Goal: Transaction & Acquisition: Purchase product/service

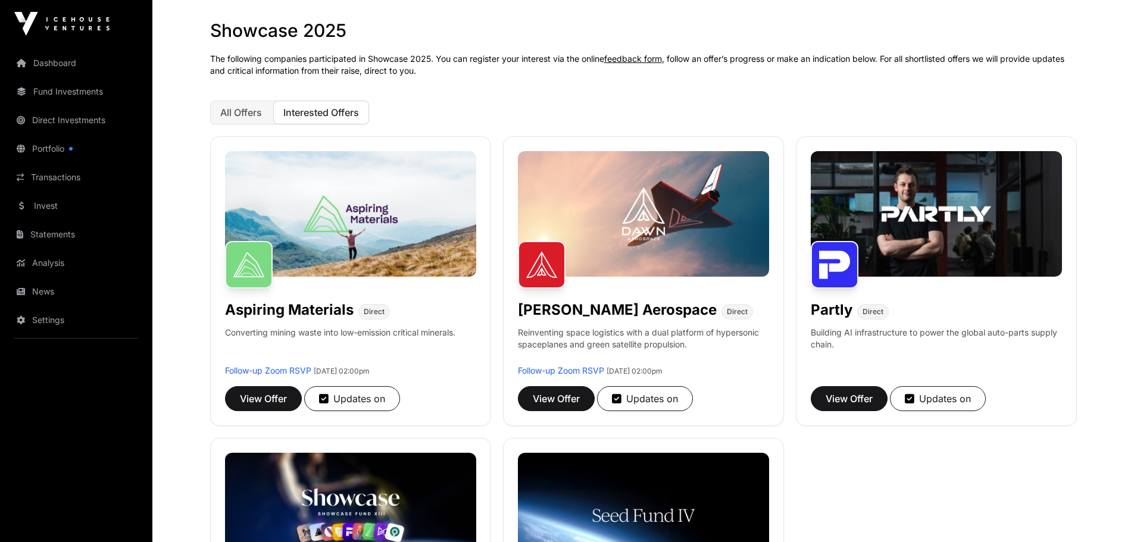
scroll to position [179, 0]
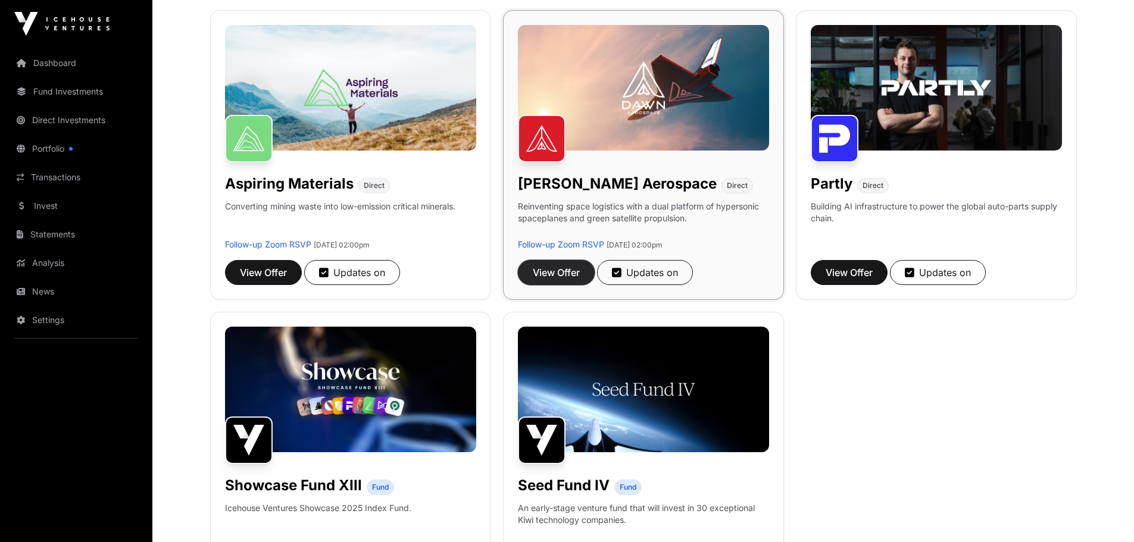
click at [580, 280] on span "View Offer" at bounding box center [556, 273] width 47 height 14
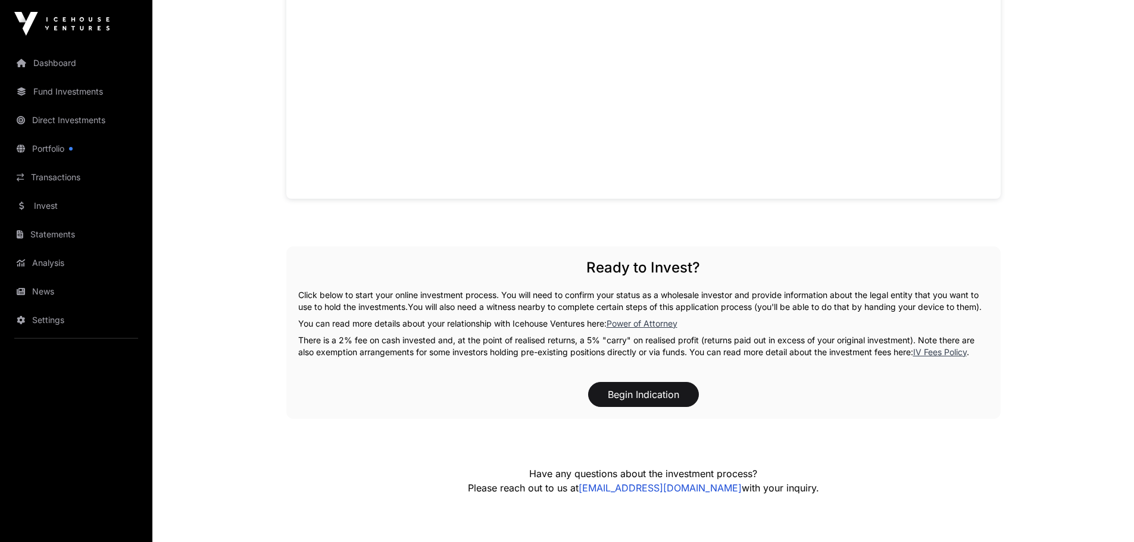
scroll to position [1190, 0]
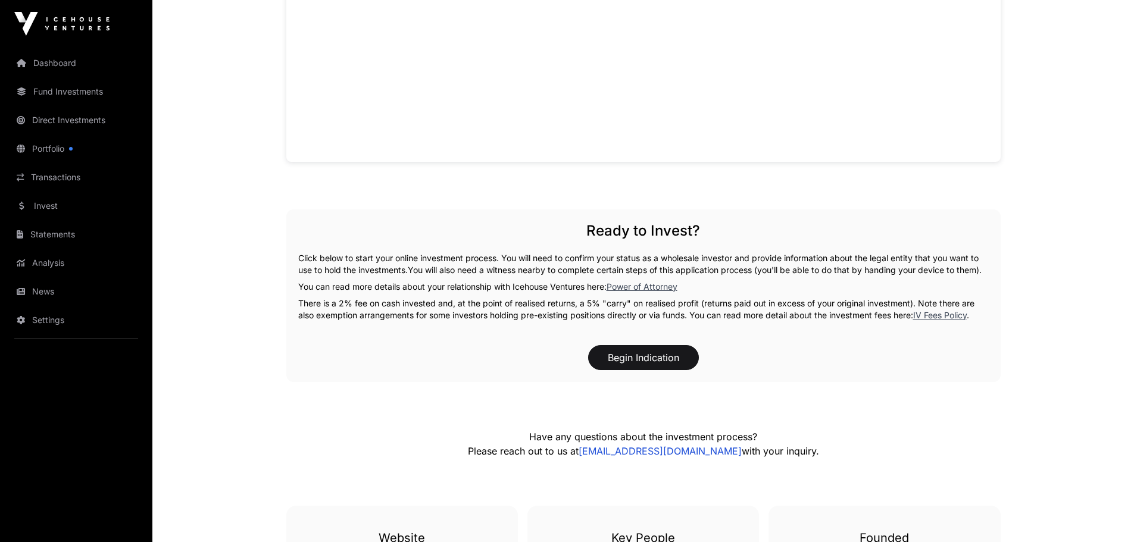
click at [438, 503] on div "Overview: [PERSON_NAME] Aerospace, founded in [DATE], is a space transportation…" at bounding box center [643, 52] width 714 height 1376
click at [496, 498] on div "Overview: [PERSON_NAME] Aerospace, founded in [DATE], is a space transportation…" at bounding box center [643, 52] width 714 height 1376
drag, startPoint x: 496, startPoint y: 498, endPoint x: 505, endPoint y: 494, distance: 10.4
click at [500, 494] on div "Overview: [PERSON_NAME] Aerospace, founded in [DATE], is a space transportation…" at bounding box center [643, 52] width 714 height 1376
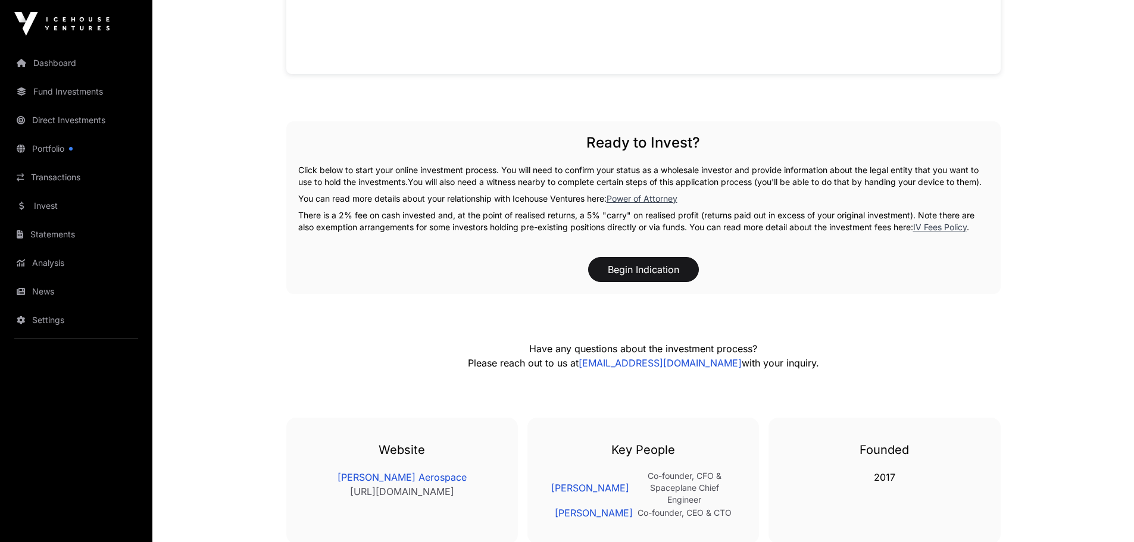
scroll to position [1309, 0]
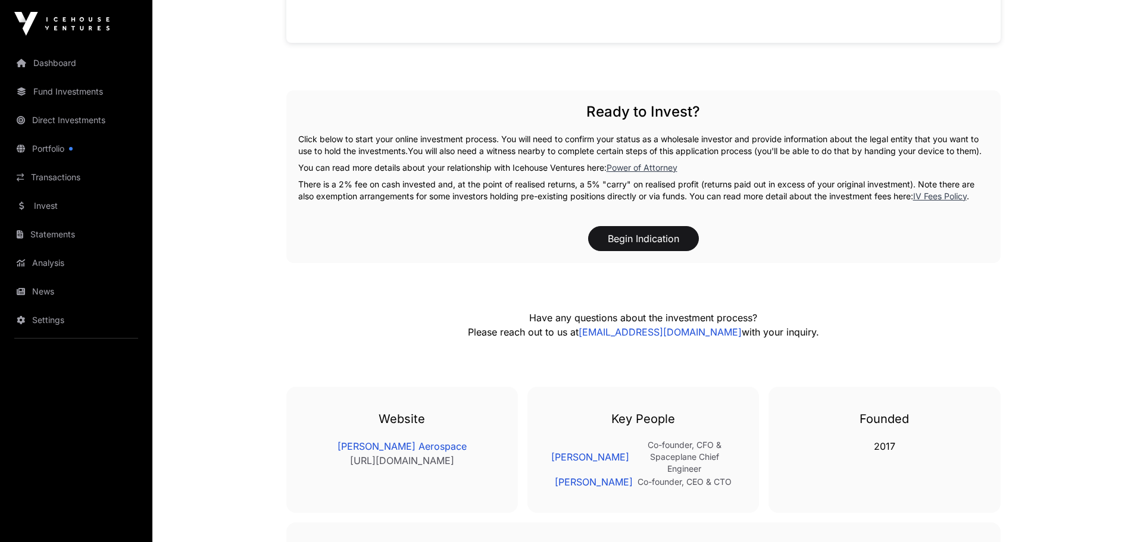
click at [685, 263] on div "Ready to Invest? Click below to start your online investment process. You will …" at bounding box center [643, 177] width 714 height 173
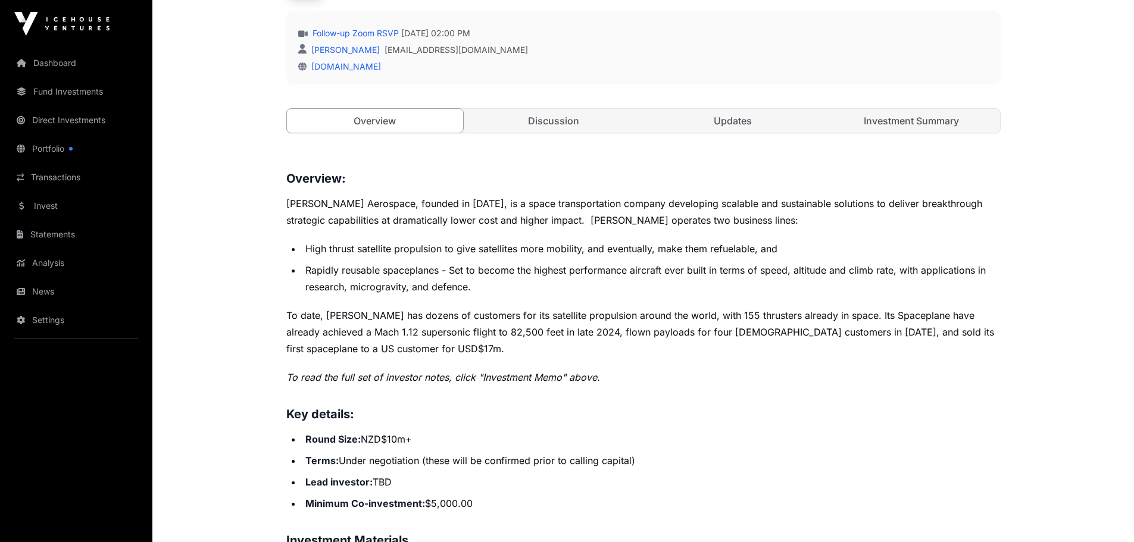
scroll to position [356, 0]
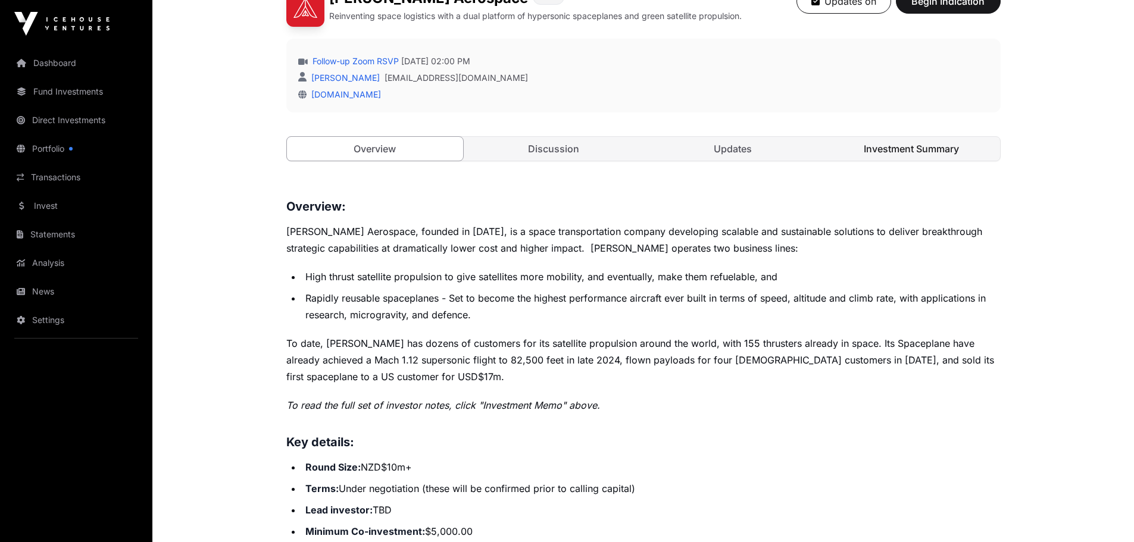
click at [969, 161] on link "Investment Summary" at bounding box center [911, 149] width 177 height 24
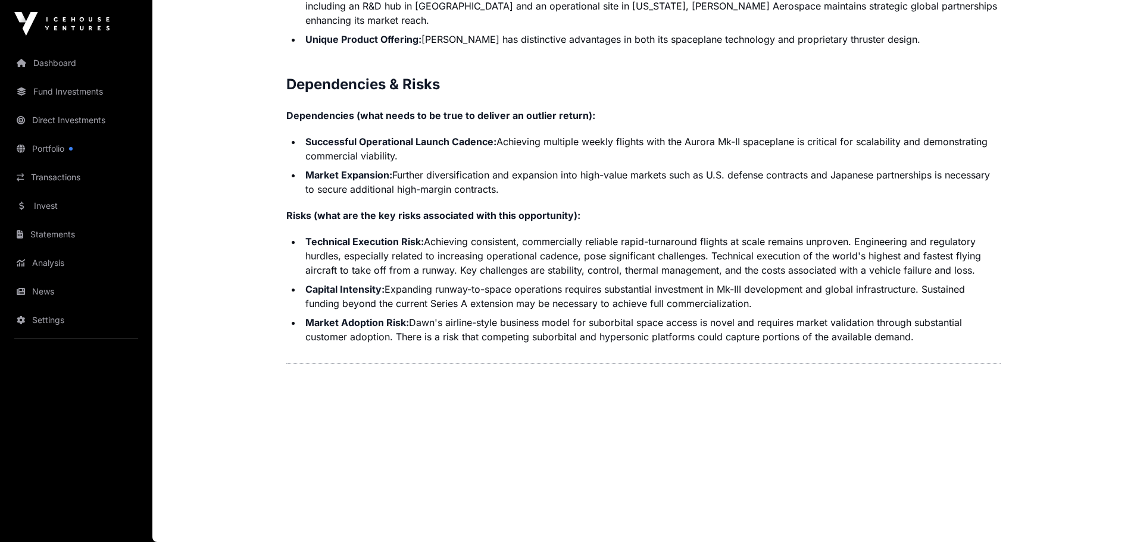
scroll to position [3484, 0]
click at [78, 162] on link "Portfolio" at bounding box center [76, 149] width 133 height 26
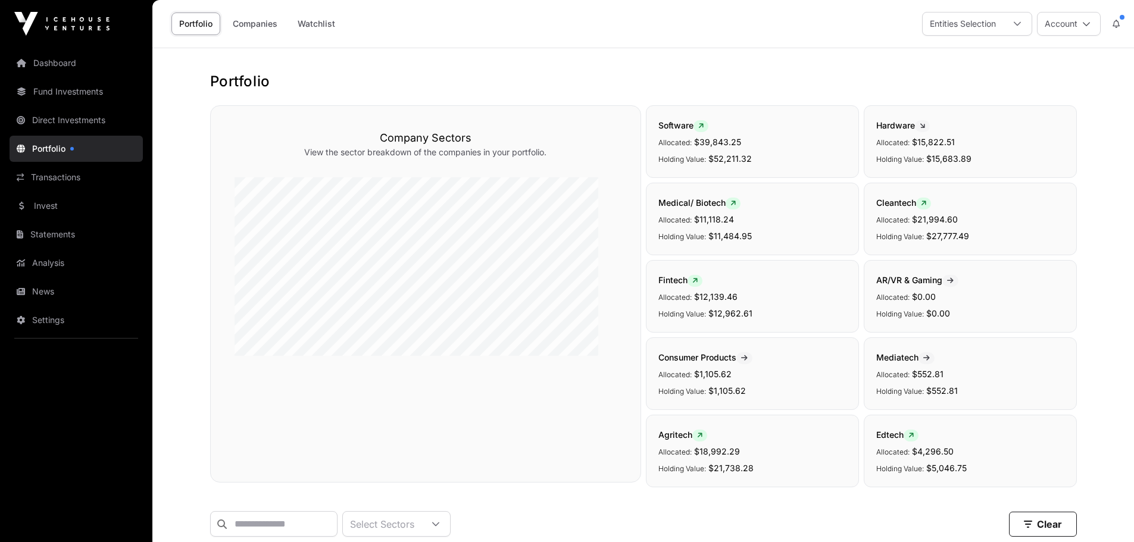
click at [81, 133] on link "Direct Investments" at bounding box center [76, 120] width 133 height 26
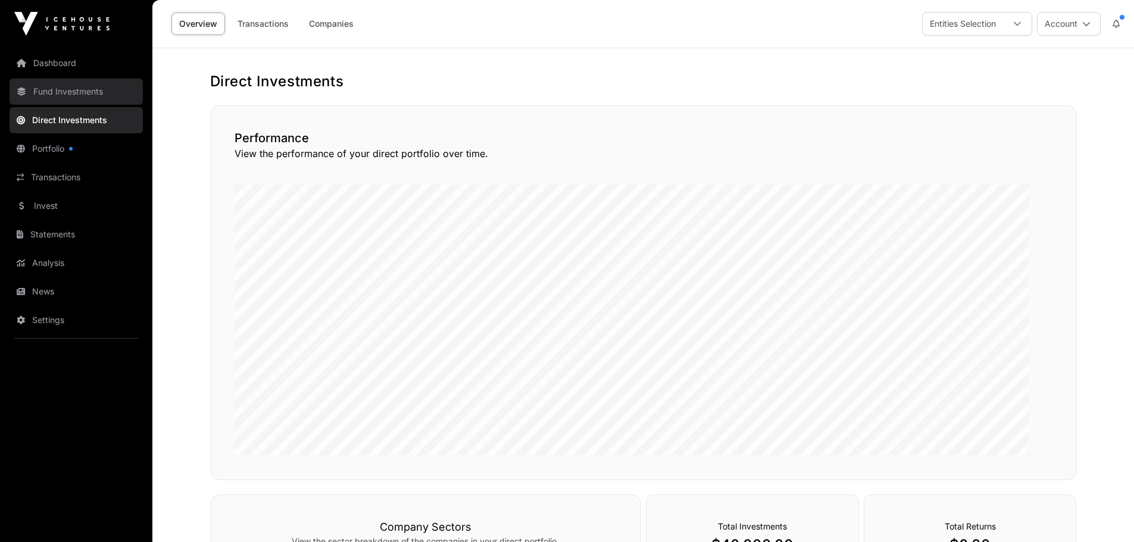
click at [99, 105] on link "Fund Investments" at bounding box center [76, 92] width 133 height 26
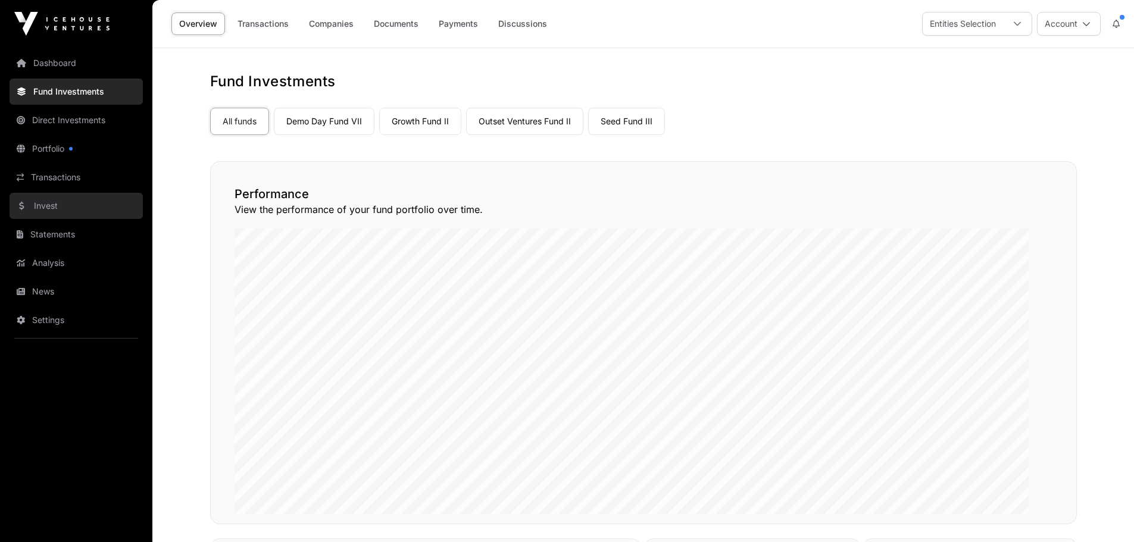
click at [58, 219] on link "Invest" at bounding box center [76, 206] width 133 height 26
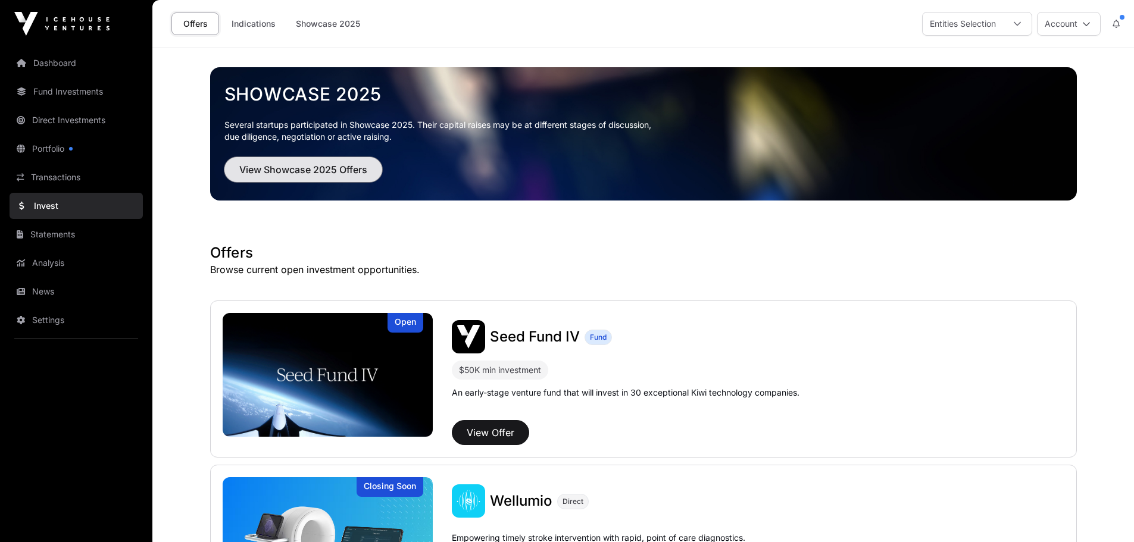
click at [352, 177] on span "View Showcase 2025 Offers" at bounding box center [303, 170] width 128 height 14
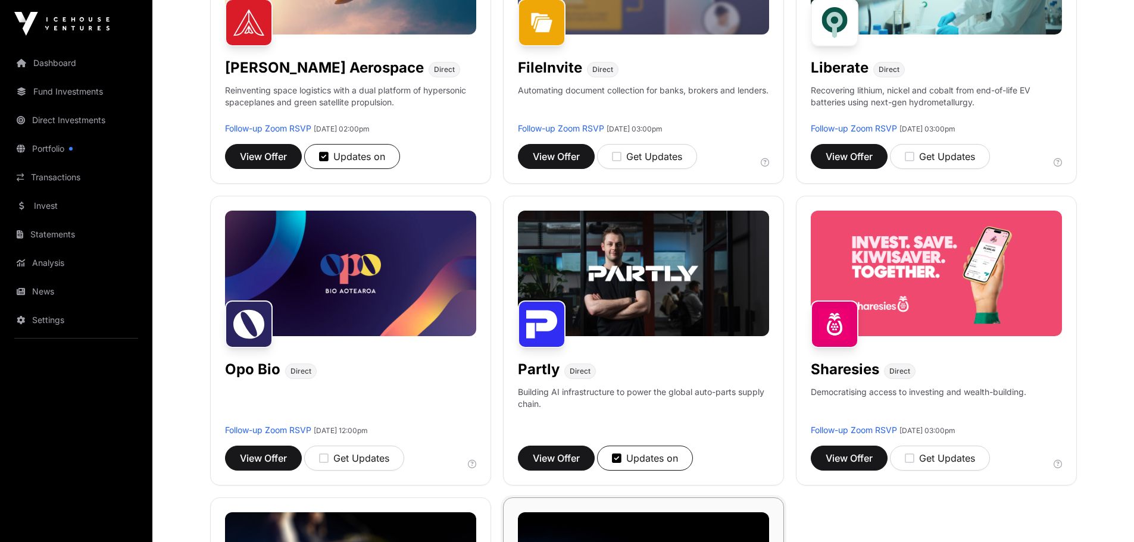
scroll to position [595, 0]
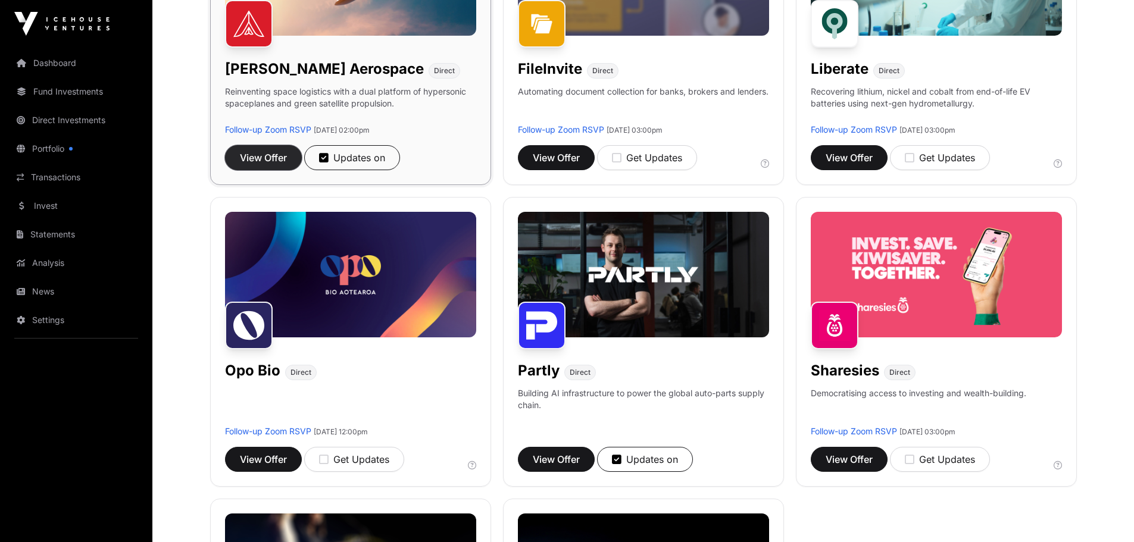
click at [302, 170] on button "View Offer" at bounding box center [263, 157] width 77 height 25
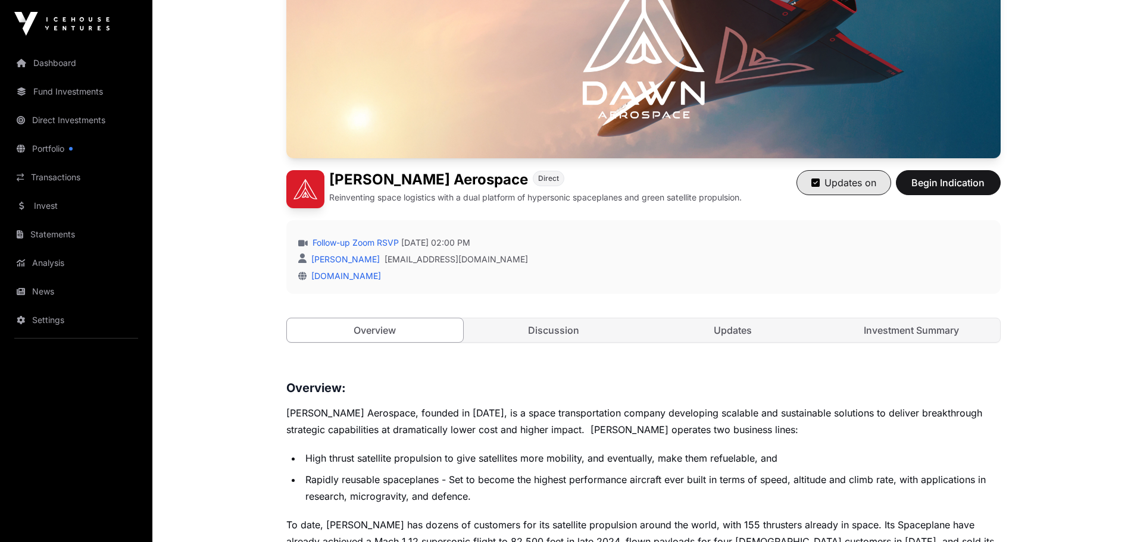
scroll to position [179, 0]
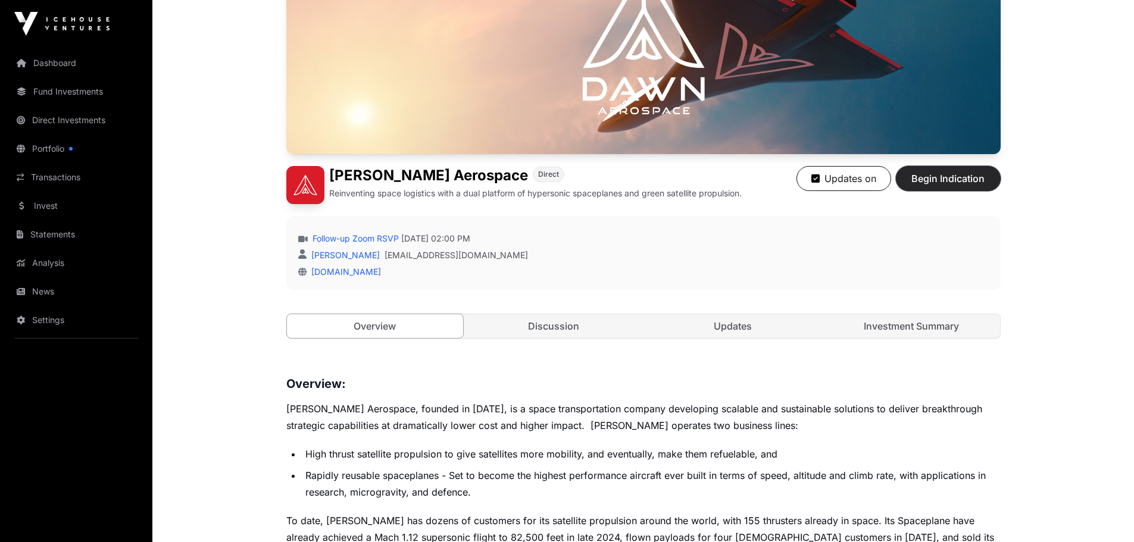
click at [986, 186] on span "Begin Indication" at bounding box center [948, 178] width 75 height 14
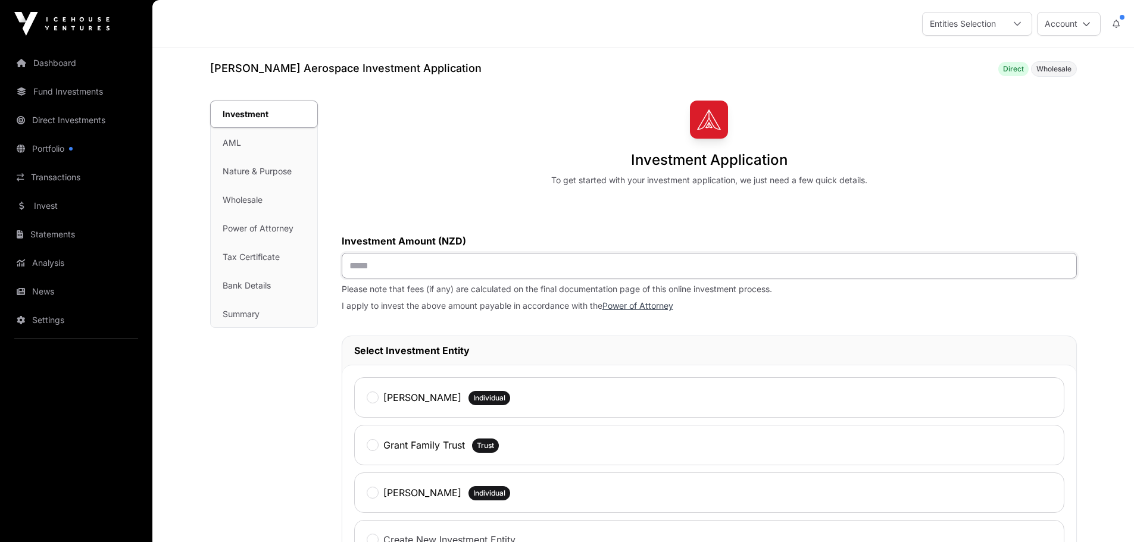
click at [488, 279] on input "text" at bounding box center [709, 266] width 735 height 26
click at [981, 235] on div "Investment Application To get started with your investment application, we just…" at bounding box center [709, 512] width 735 height 822
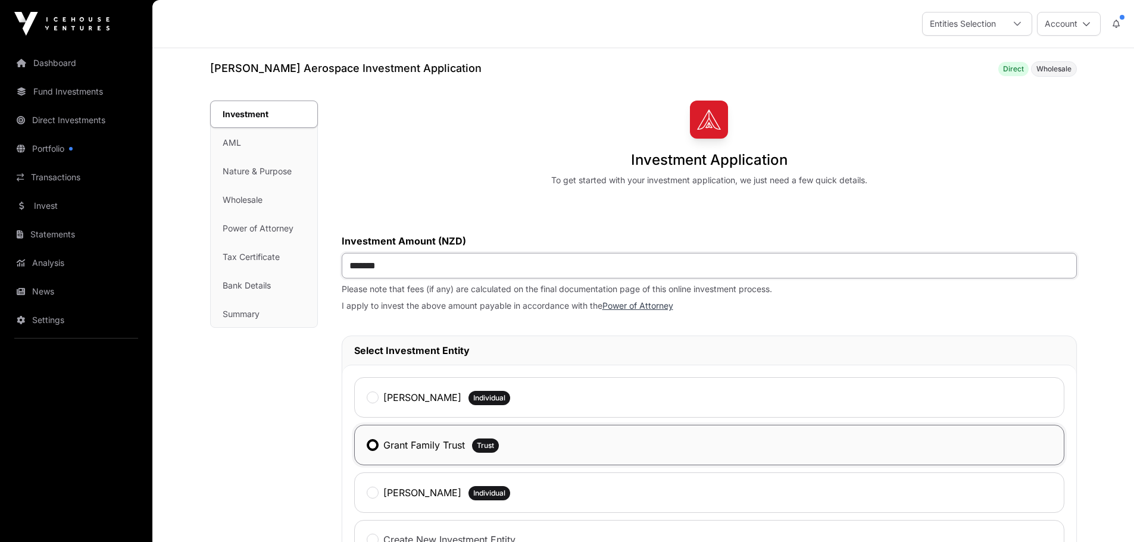
click at [426, 279] on input "*******" at bounding box center [709, 266] width 735 height 26
type input "*******"
click at [1046, 312] on p "I apply to invest the above amount payable in accordance with the Power of Atto…" at bounding box center [709, 306] width 735 height 12
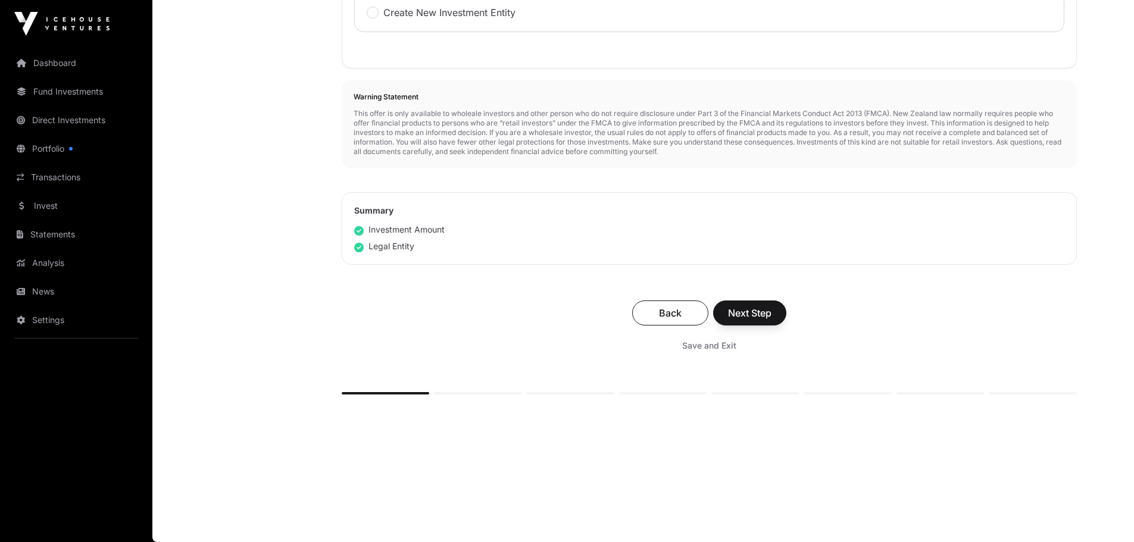
scroll to position [655, 0]
click at [772, 320] on span "Next Step" at bounding box center [749, 313] width 43 height 14
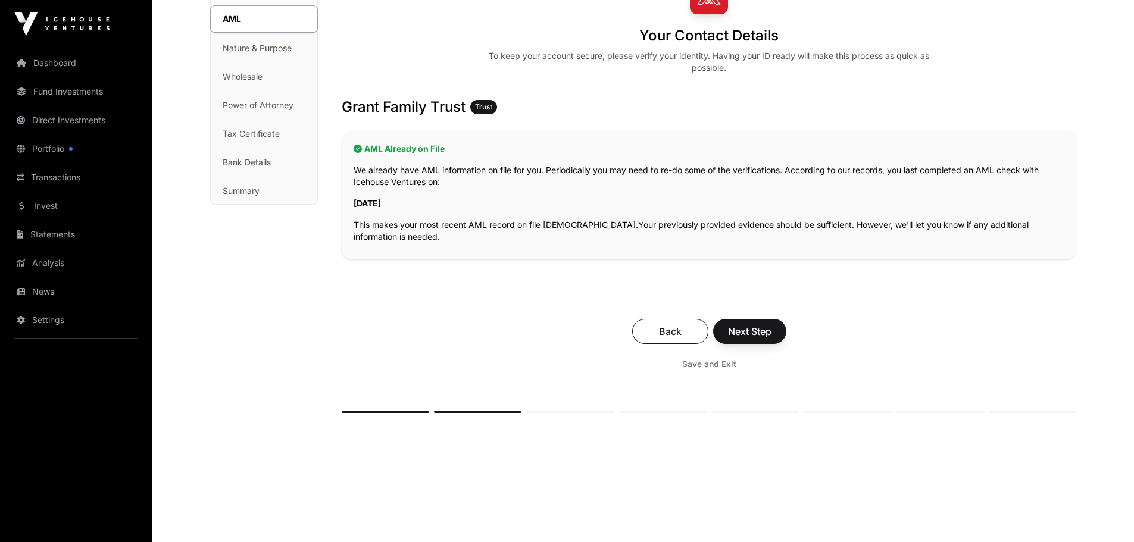
scroll to position [238, 0]
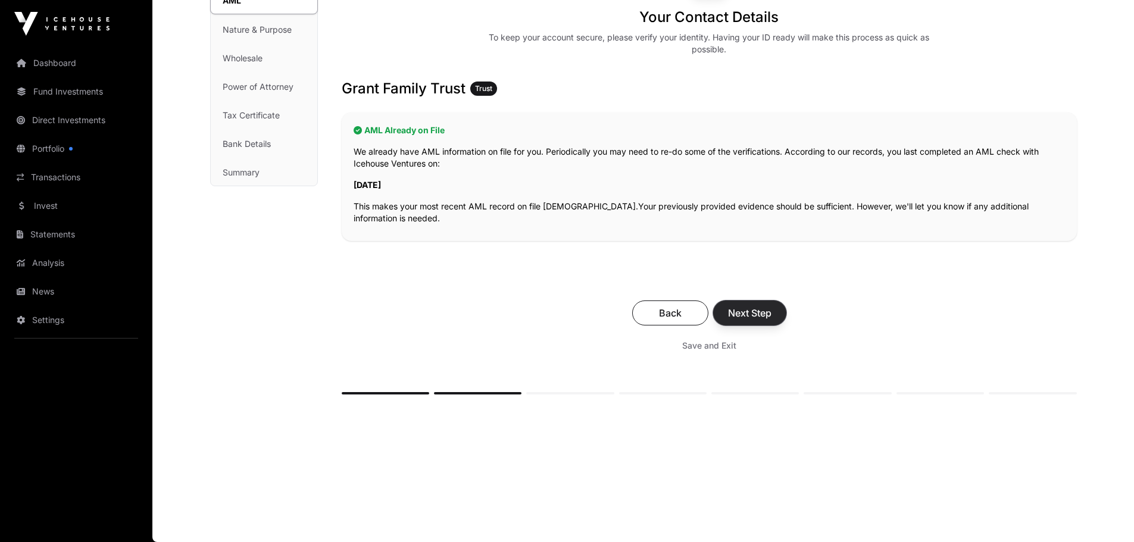
click at [772, 320] on span "Next Step" at bounding box center [749, 313] width 43 height 14
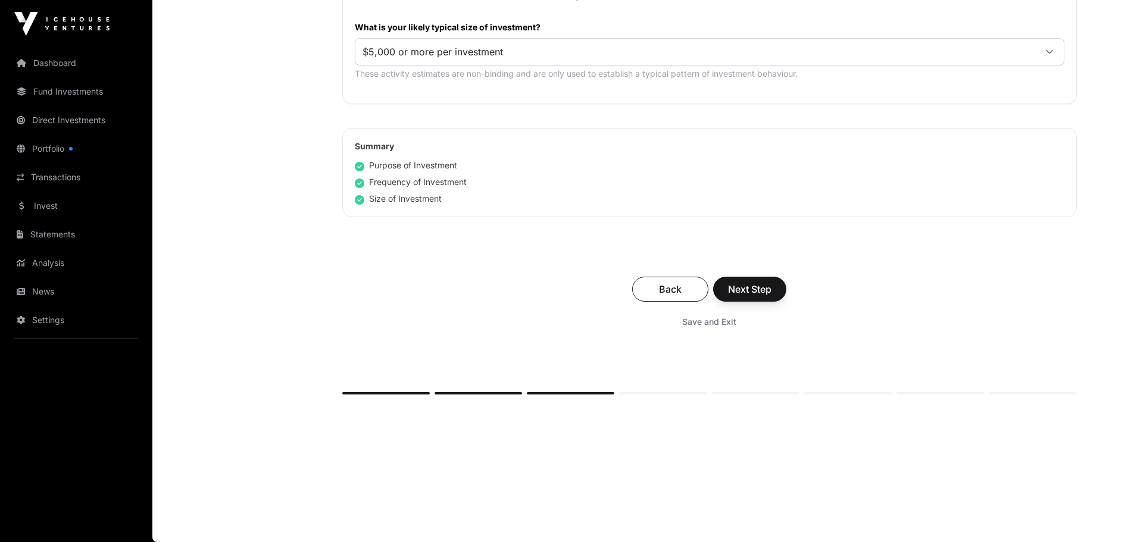
scroll to position [774, 0]
click at [772, 297] on span "Next Step" at bounding box center [749, 289] width 43 height 14
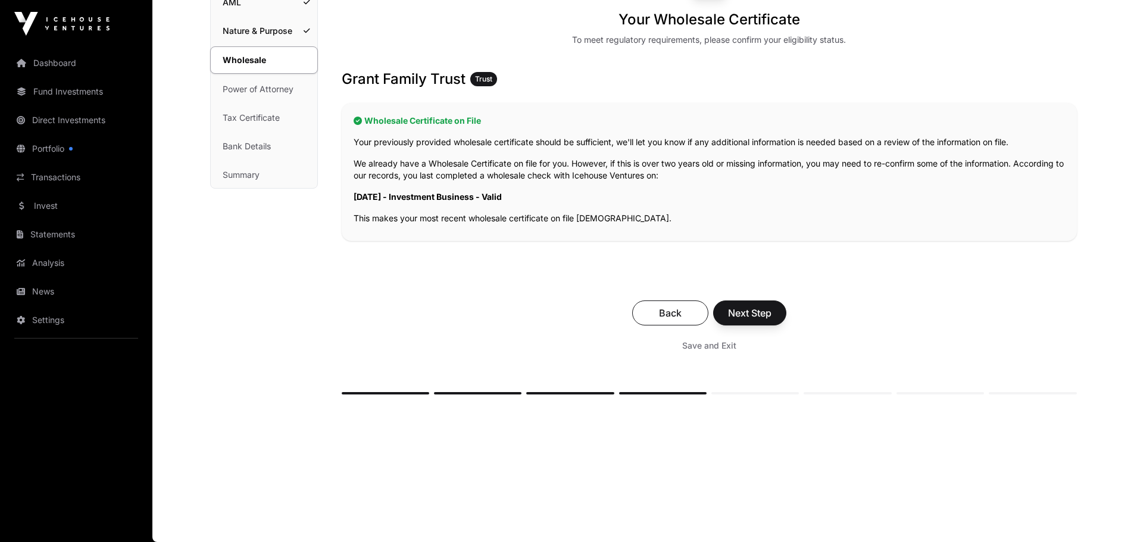
scroll to position [298, 0]
click at [772, 306] on span "Next Step" at bounding box center [749, 313] width 43 height 14
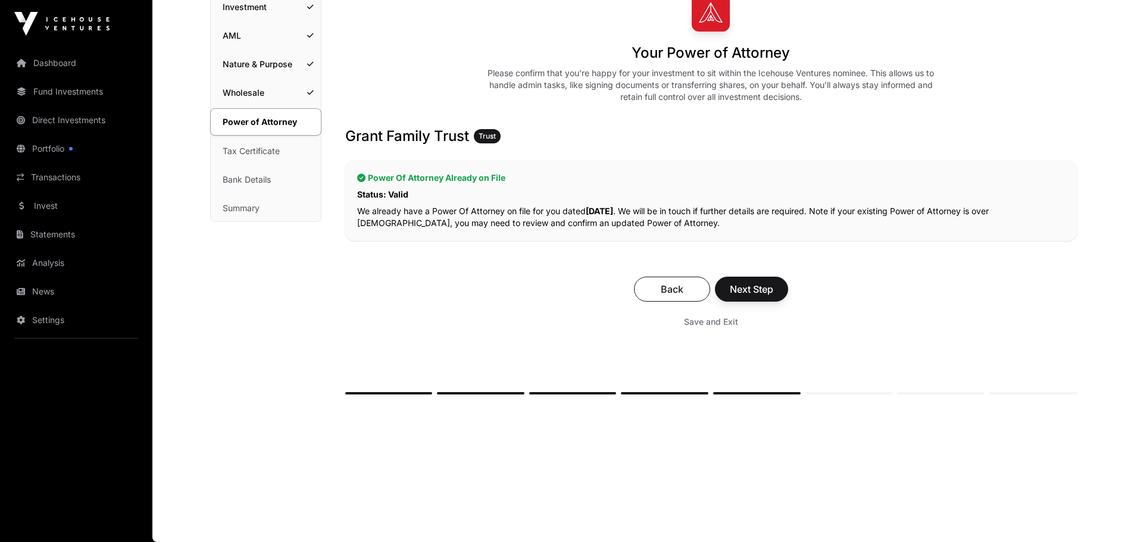
scroll to position [238, 0]
click at [773, 282] on span "Next Step" at bounding box center [751, 289] width 43 height 14
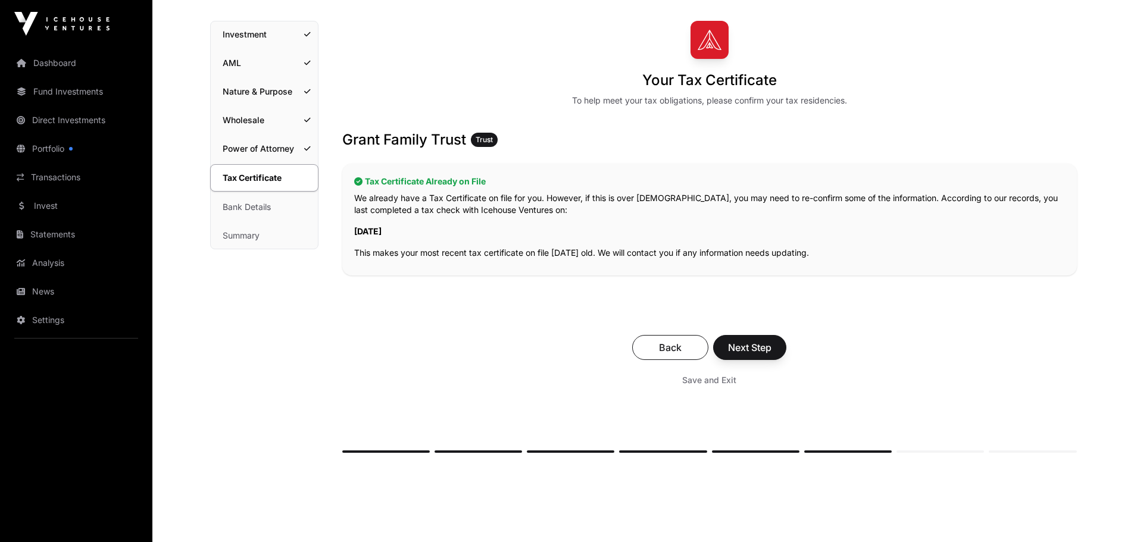
scroll to position [298, 0]
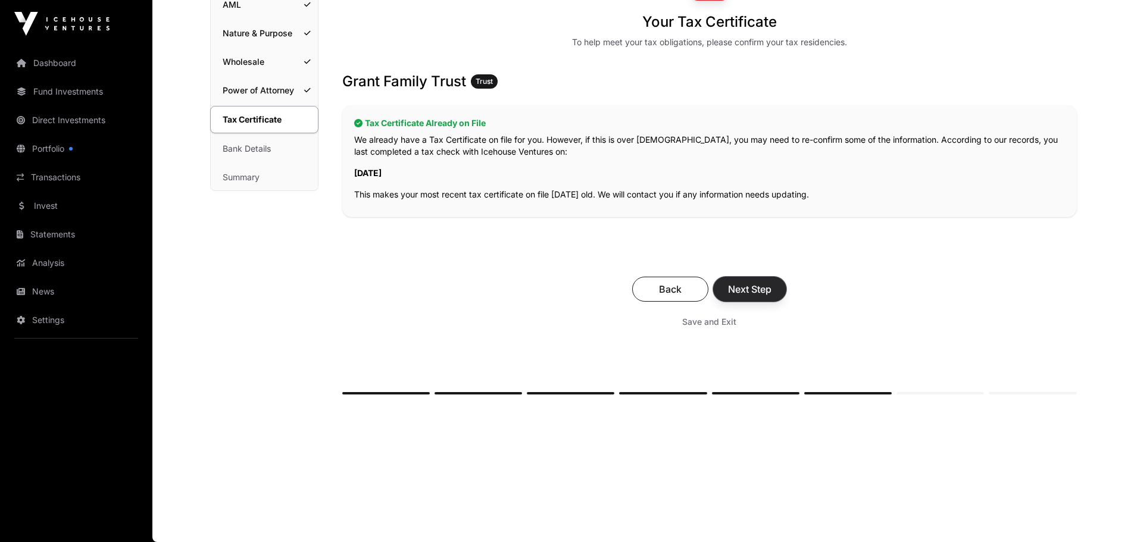
click at [772, 282] on span "Next Step" at bounding box center [749, 289] width 43 height 14
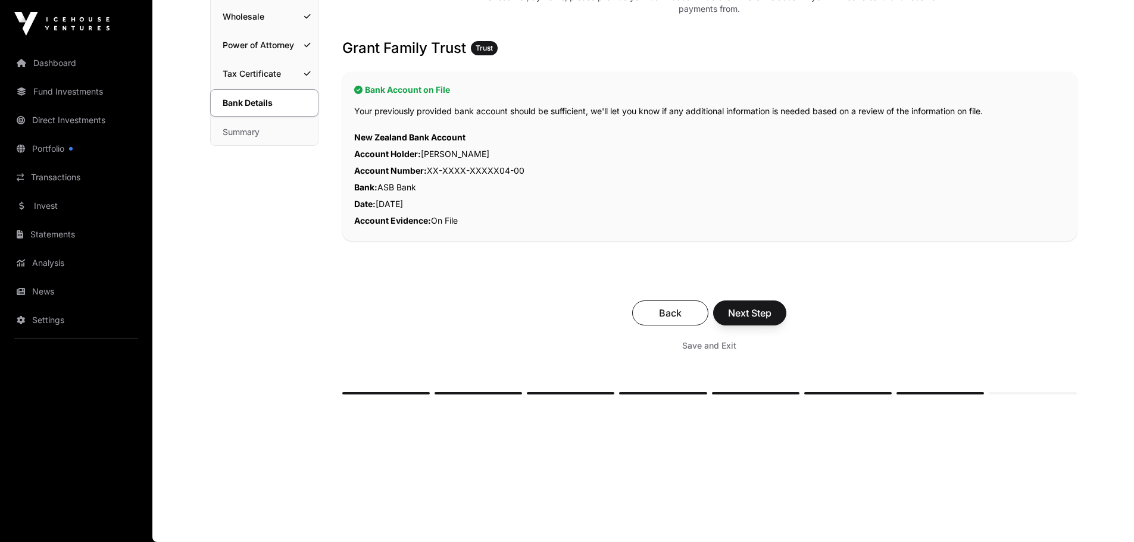
scroll to position [357, 0]
click at [772, 306] on span "Next Step" at bounding box center [749, 313] width 43 height 14
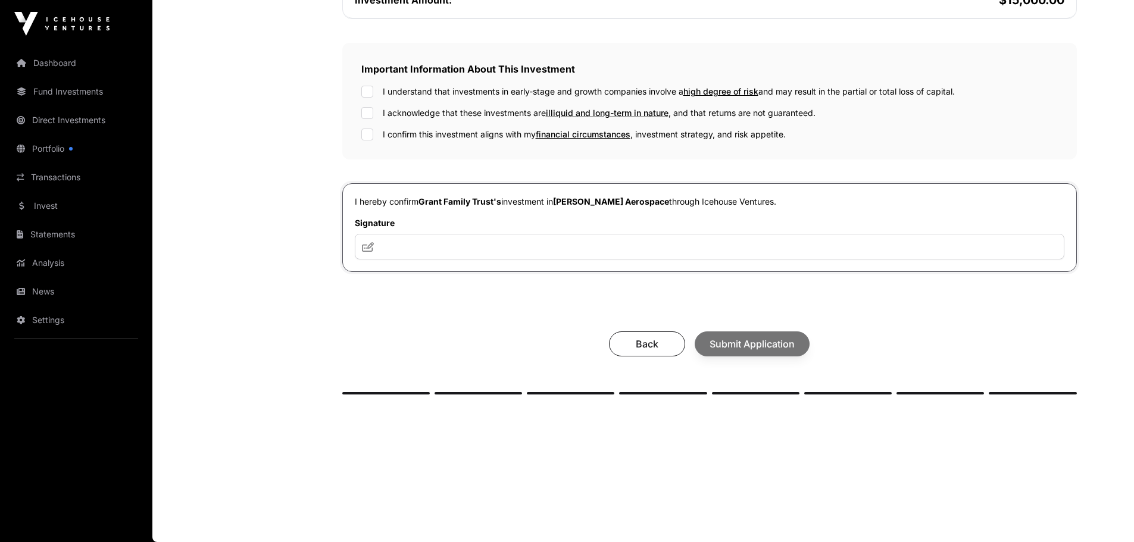
scroll to position [536, 0]
click at [549, 234] on input "text" at bounding box center [710, 247] width 710 height 26
type input "**********"
click at [771, 344] on div "Back Submit Application" at bounding box center [709, 344] width 711 height 25
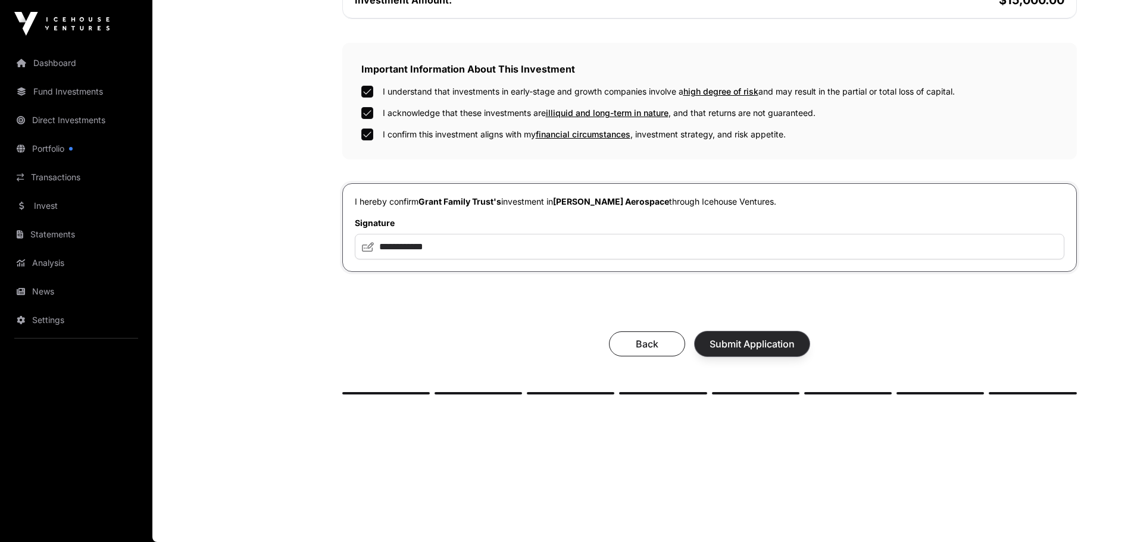
click at [795, 351] on span "Submit Application" at bounding box center [752, 344] width 85 height 14
